Goal: Find specific fact: Find contact information

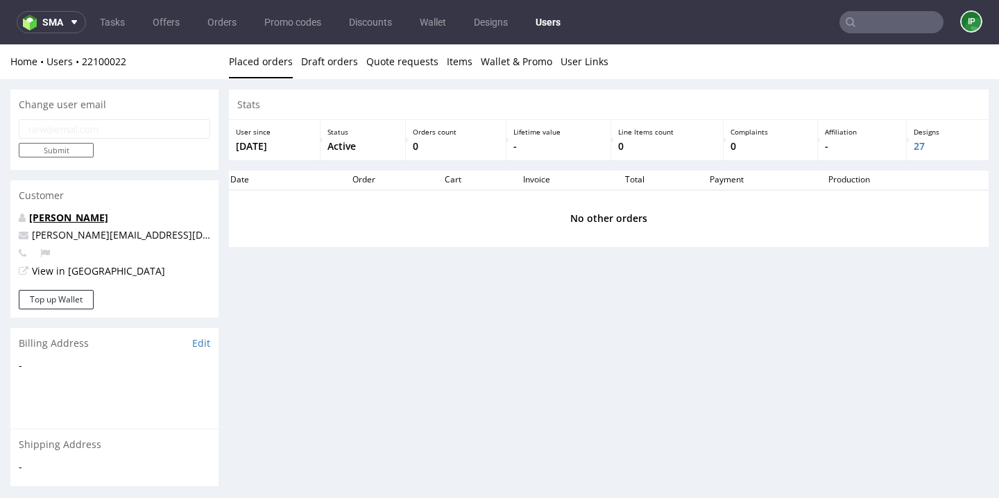
click at [85, 213] on link "Matteo Corsico" at bounding box center [68, 217] width 79 height 13
drag, startPoint x: 147, startPoint y: 219, endPoint x: 32, endPoint y: 219, distance: 115.2
click at [31, 219] on p "Matteo Corsico" at bounding box center [115, 218] width 192 height 14
copy link "Matteo Corsico"
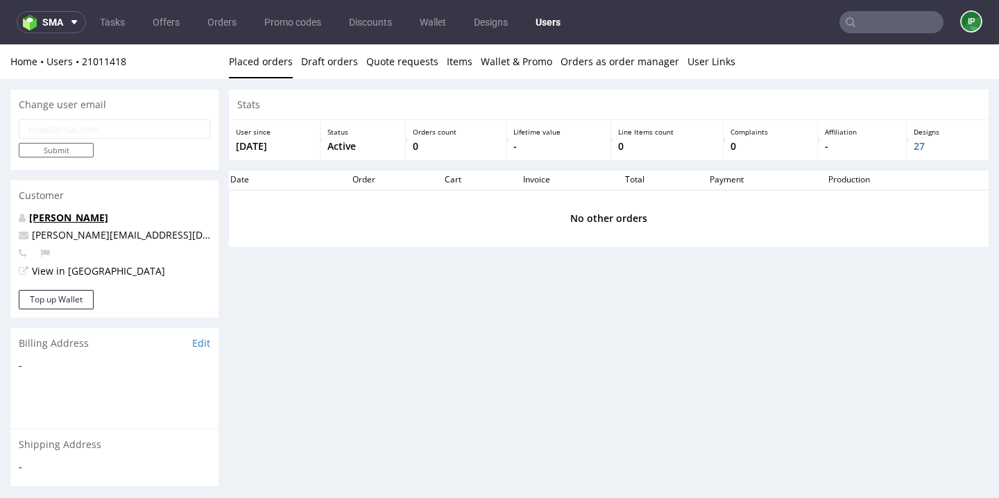
drag, startPoint x: 120, startPoint y: 212, endPoint x: 30, endPoint y: 216, distance: 90.3
click at [30, 216] on p "Michał Rachański" at bounding box center [115, 218] width 192 height 14
copy link "Michał Rachański"
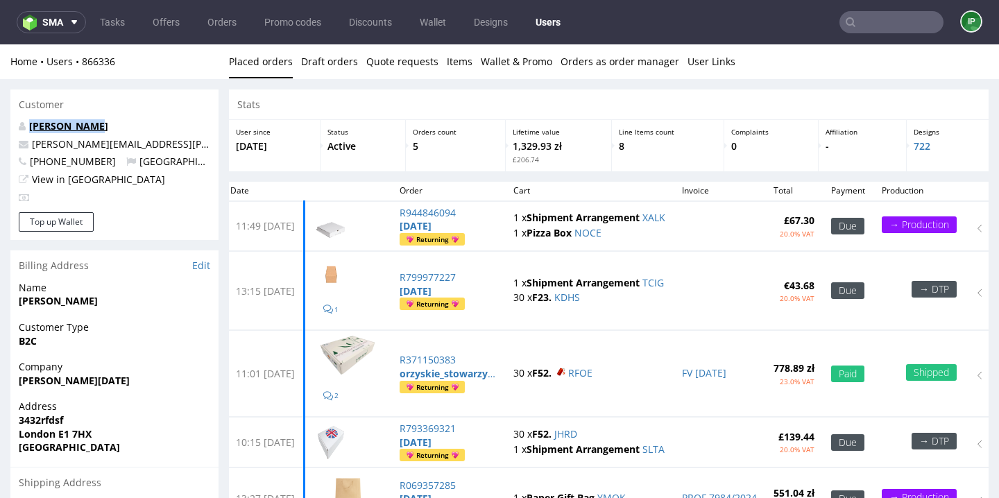
drag, startPoint x: 115, startPoint y: 125, endPoint x: 31, endPoint y: 124, distance: 84.7
click at [31, 124] on p "Marcin Paśko" at bounding box center [115, 126] width 192 height 14
copy link "Marcin Paśko"
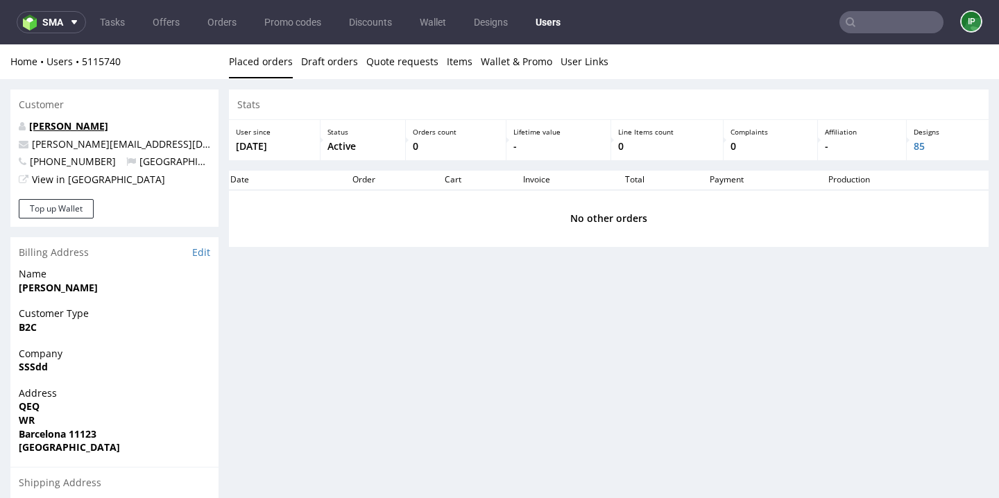
drag, startPoint x: 126, startPoint y: 128, endPoint x: 30, endPoint y: 128, distance: 95.8
click at [29, 128] on p "Iwona Pytlowska" at bounding box center [115, 126] width 192 height 14
copy link "Iwona Pytlowska"
click at [128, 118] on div "Customer" at bounding box center [114, 105] width 208 height 31
drag, startPoint x: 144, startPoint y: 130, endPoint x: 30, endPoint y: 130, distance: 114.5
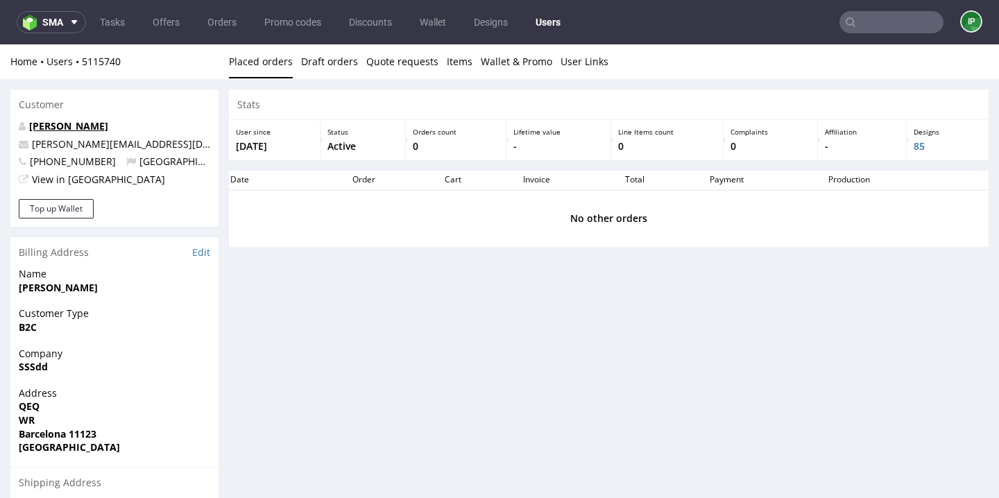
click at [29, 130] on p "Iwona Pytlowska" at bounding box center [115, 126] width 192 height 14
copy link "Iwona Pytlowska"
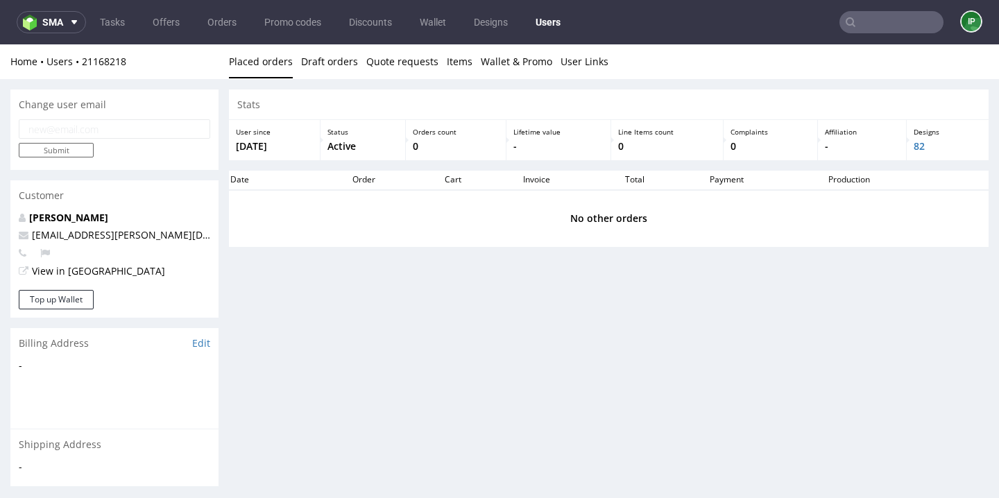
drag, startPoint x: 126, startPoint y: 215, endPoint x: 8, endPoint y: 215, distance: 117.3
click at [8, 215] on div "Change user email Submit Customer Aleks Ziemkowski aleks.ziemkowski@packhelp.co…" at bounding box center [499, 310] width 999 height 462
copy strong "Aleks Ziemkowski"
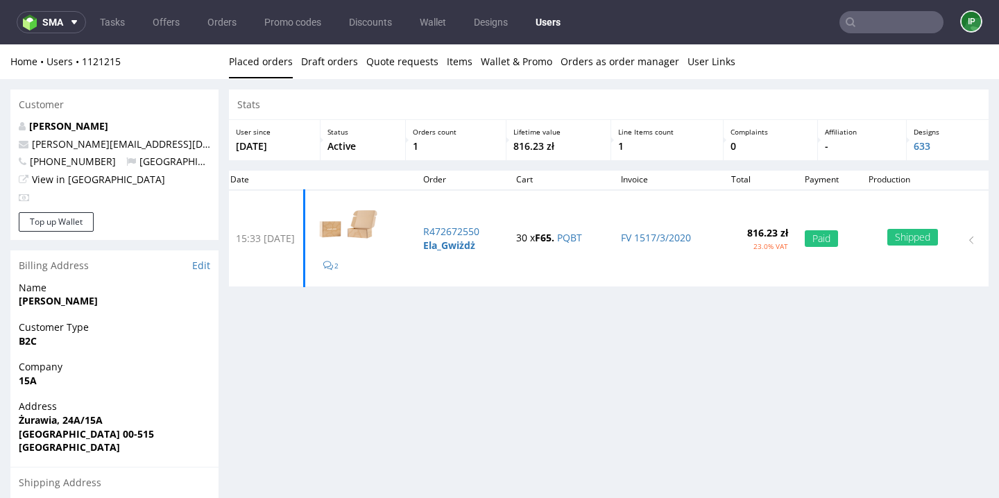
drag, startPoint x: 144, startPoint y: 123, endPoint x: 27, endPoint y: 124, distance: 116.6
click at [27, 123] on p "Marta Tomaszewska" at bounding box center [115, 126] width 192 height 14
copy link "Marta Tomaszewska"
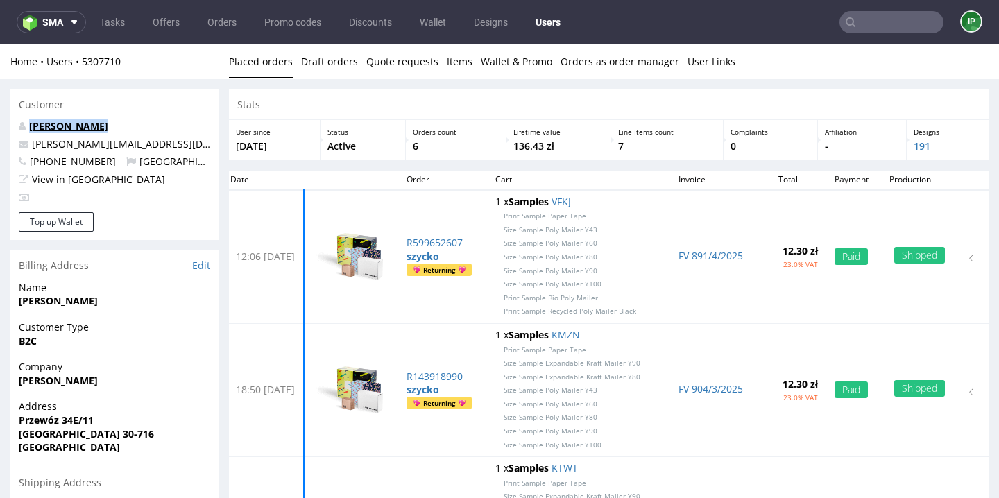
drag, startPoint x: 108, startPoint y: 125, endPoint x: 31, endPoint y: 124, distance: 77.7
click at [31, 124] on p "Michał Szyćko" at bounding box center [115, 126] width 192 height 14
copy link "Michał Szyćko"
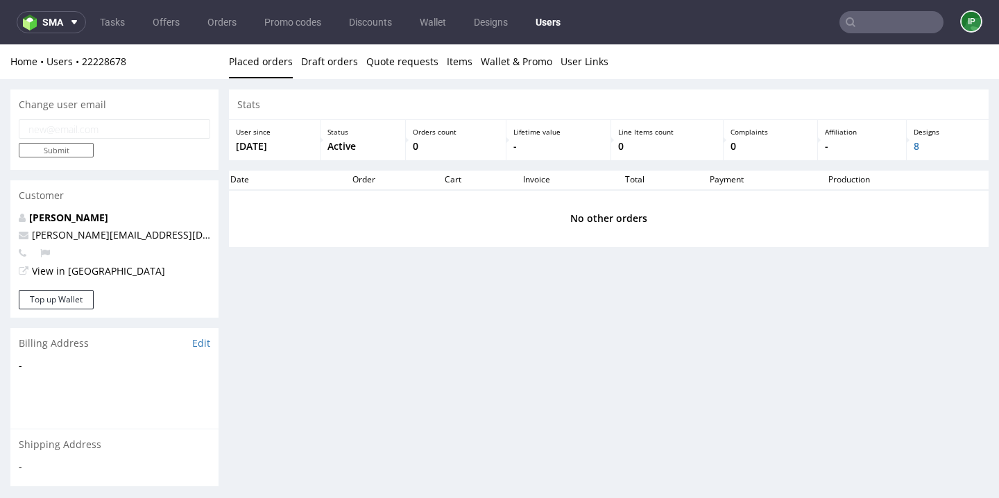
drag, startPoint x: 117, startPoint y: 214, endPoint x: 28, endPoint y: 214, distance: 88.8
click at [28, 214] on p "Guillaume Leroux" at bounding box center [115, 218] width 192 height 14
copy link "Guillaume Leroux"
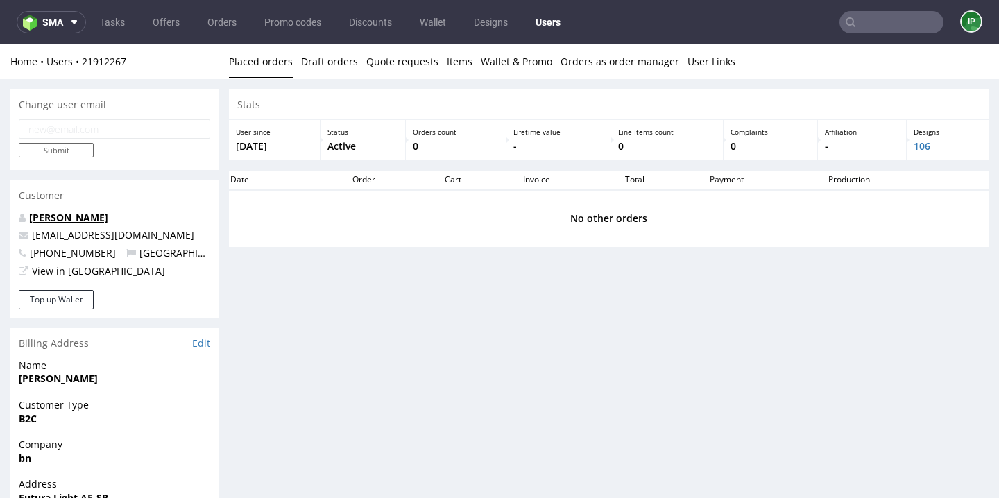
drag, startPoint x: 108, startPoint y: 219, endPoint x: 30, endPoint y: 217, distance: 77.7
click at [30, 217] on p "Bogna Krystian" at bounding box center [115, 218] width 192 height 14
copy link "Bogna Krystian"
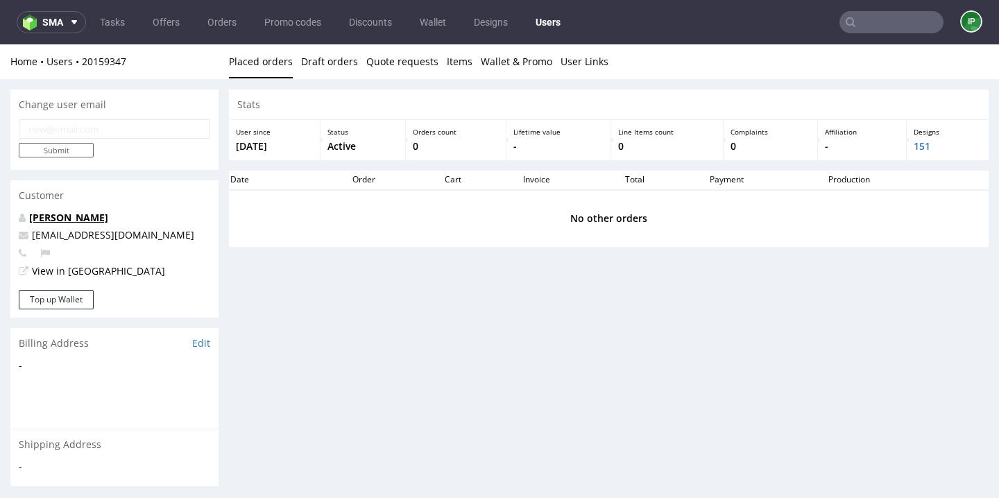
drag, startPoint x: 136, startPoint y: 213, endPoint x: 31, endPoint y: 219, distance: 105.7
click at [31, 220] on p "[PERSON_NAME]" at bounding box center [115, 218] width 192 height 14
copy link "[PERSON_NAME]"
